Goal: Navigation & Orientation: Find specific page/section

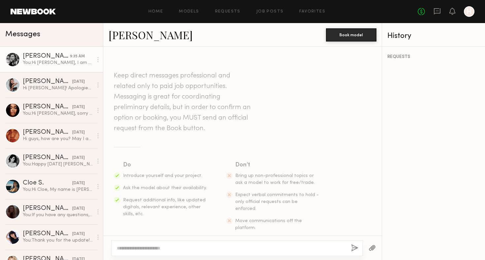
scroll to position [198, 0]
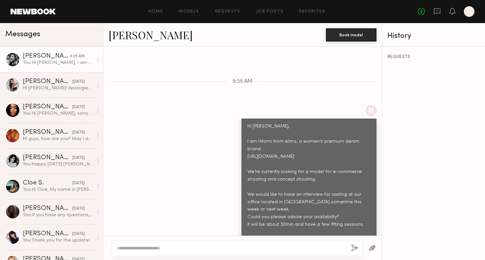
click at [10, 60] on div at bounding box center [12, 59] width 15 height 15
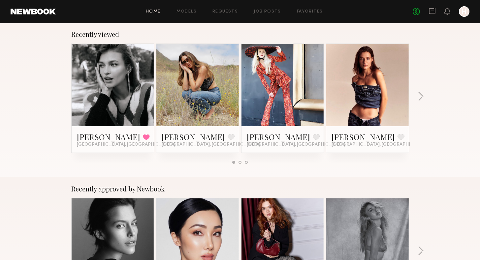
scroll to position [31, 0]
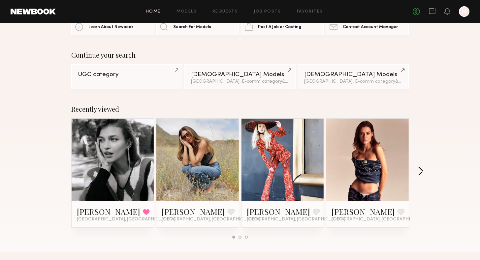
click at [422, 169] on button "button" at bounding box center [421, 172] width 6 height 11
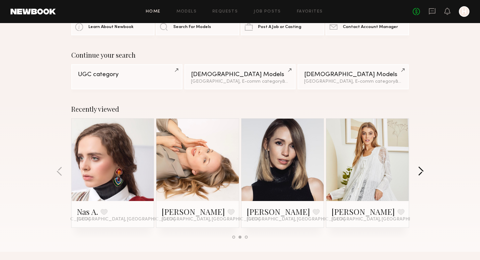
click at [421, 171] on button "button" at bounding box center [421, 172] width 6 height 11
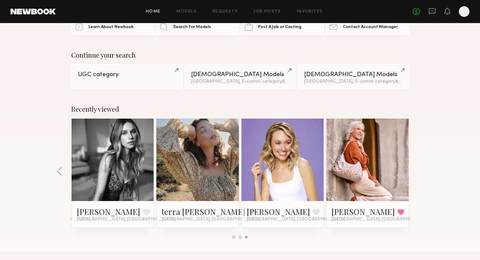
click at [421, 171] on div "Recently viewed [PERSON_NAME] Favorited [GEOGRAPHIC_DATA], [GEOGRAPHIC_DATA] [P…" at bounding box center [240, 174] width 480 height 155
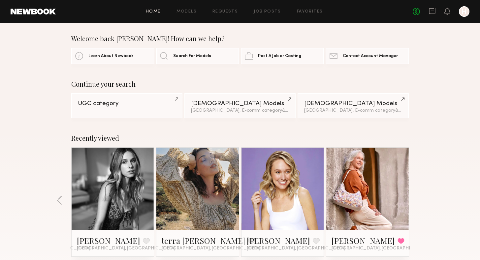
scroll to position [0, 0]
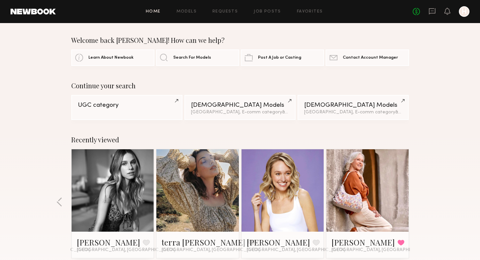
click at [47, 12] on link at bounding box center [33, 12] width 45 height 6
click at [189, 11] on link "Models" at bounding box center [187, 12] width 20 height 4
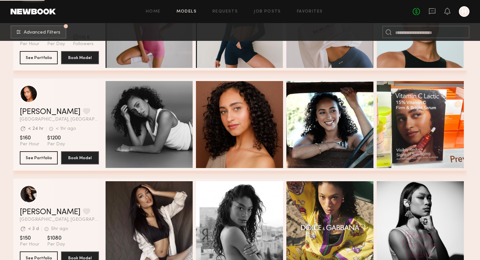
scroll to position [3299, 0]
